Goal: Information Seeking & Learning: Learn about a topic

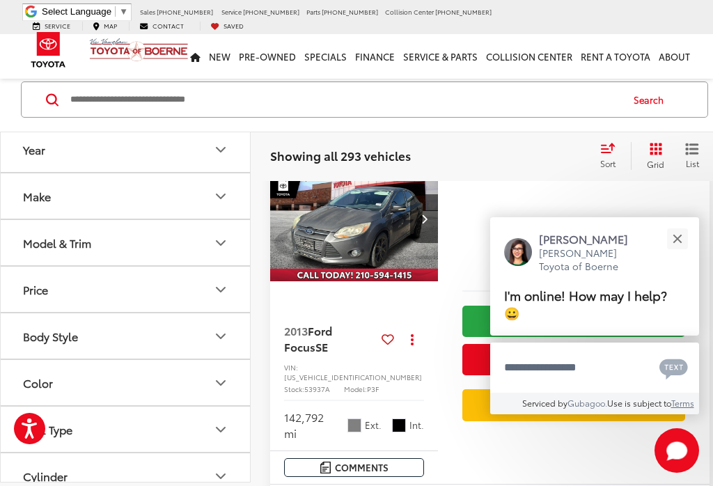
click at [681, 254] on button "Close" at bounding box center [677, 239] width 30 height 30
click at [684, 254] on button "Close" at bounding box center [677, 239] width 30 height 30
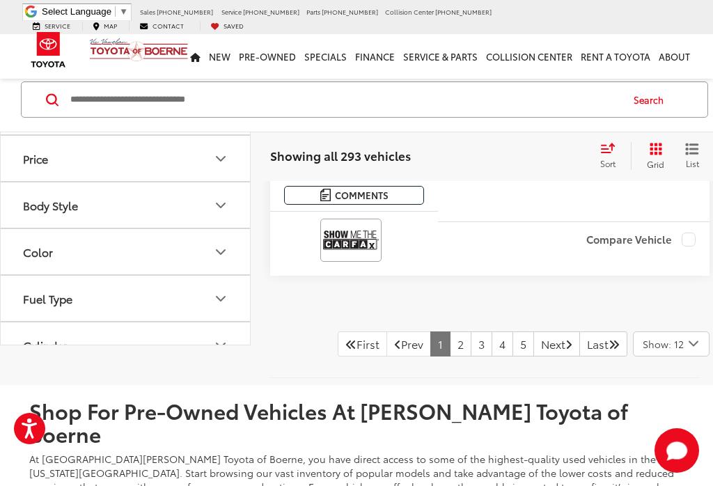
scroll to position [5044, 0]
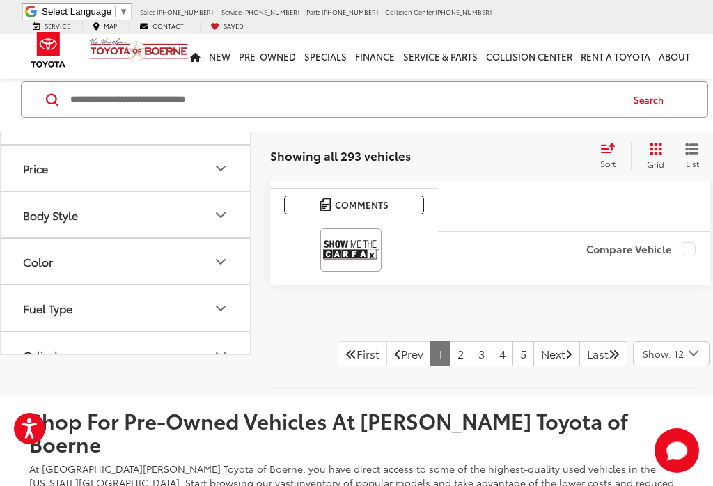
click at [450, 341] on link "2" at bounding box center [461, 353] width 22 height 25
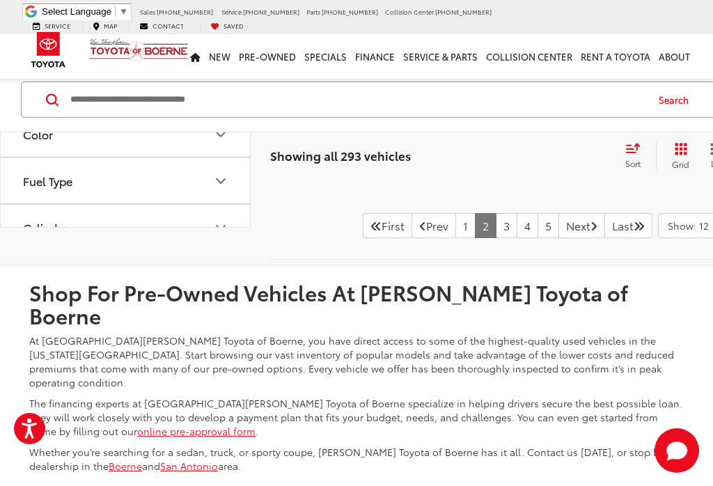
scroll to position [5127, 0]
click at [558, 239] on link "Next" at bounding box center [581, 226] width 47 height 25
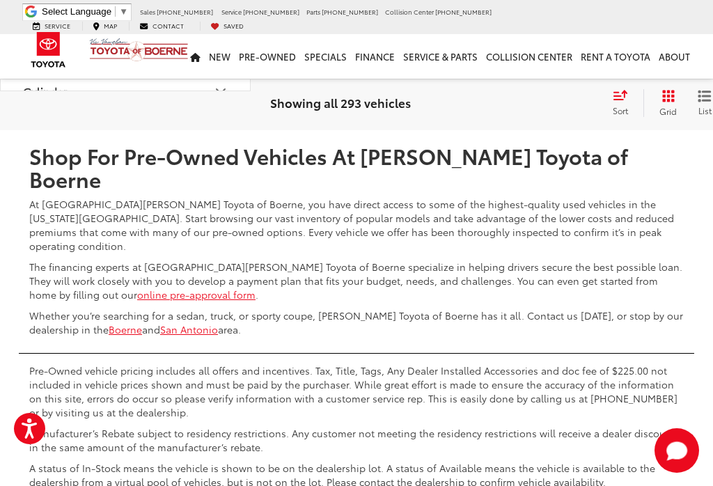
scroll to position [5201, 0]
